Goal: Task Accomplishment & Management: Manage account settings

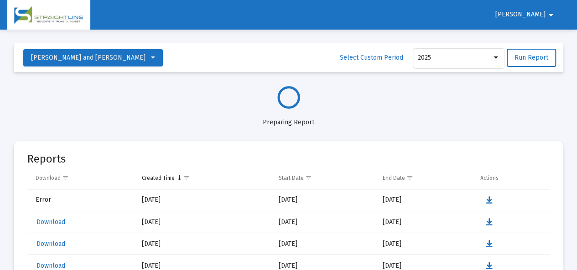
click at [551, 14] on mat-icon "arrow_drop_down" at bounding box center [550, 15] width 11 height 18
click at [547, 38] on button "Logout" at bounding box center [544, 39] width 51 height 22
